Goal: Task Accomplishment & Management: Use online tool/utility

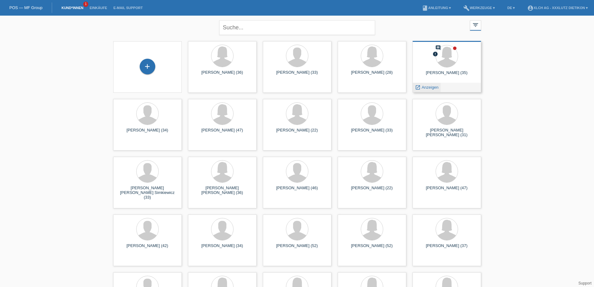
click at [424, 86] on span "Anzeigen" at bounding box center [430, 87] width 17 height 5
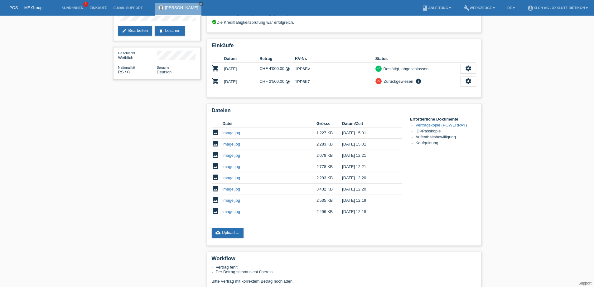
scroll to position [94, 0]
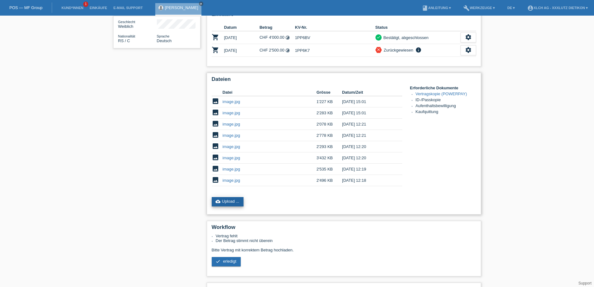
click at [235, 202] on link "cloud_upload Upload ..." at bounding box center [228, 201] width 32 height 9
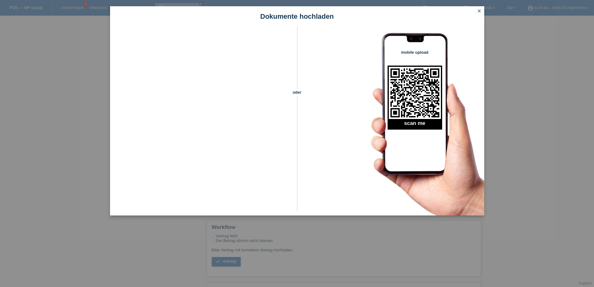
click at [479, 11] on icon "close" at bounding box center [479, 10] width 5 height 5
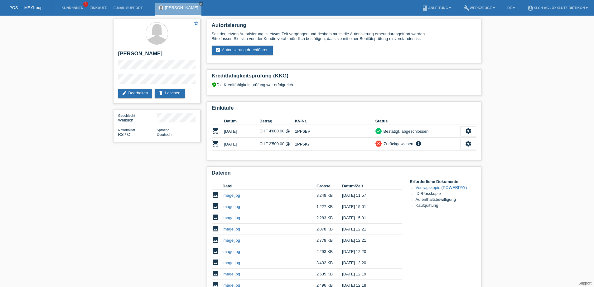
scroll to position [94, 0]
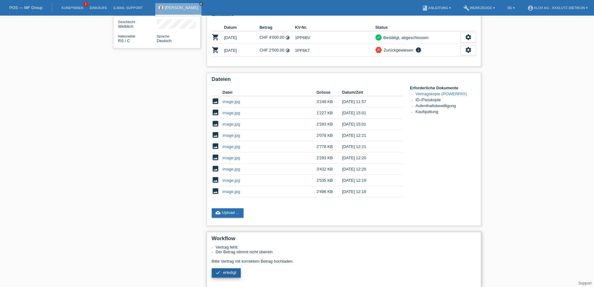
click at [236, 275] on link "check erledigt" at bounding box center [226, 272] width 29 height 9
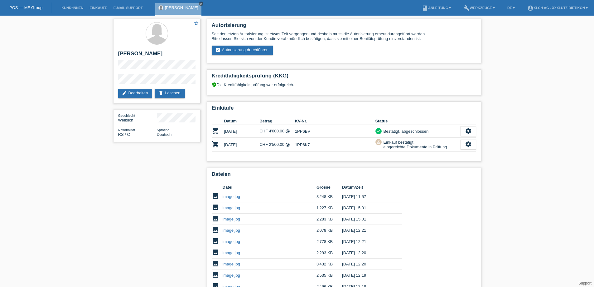
click at [203, 2] on icon "close" at bounding box center [201, 3] width 3 height 3
click at [27, 8] on link "POS — MF Group" at bounding box center [25, 7] width 33 height 5
